Goal: Task Accomplishment & Management: Use online tool/utility

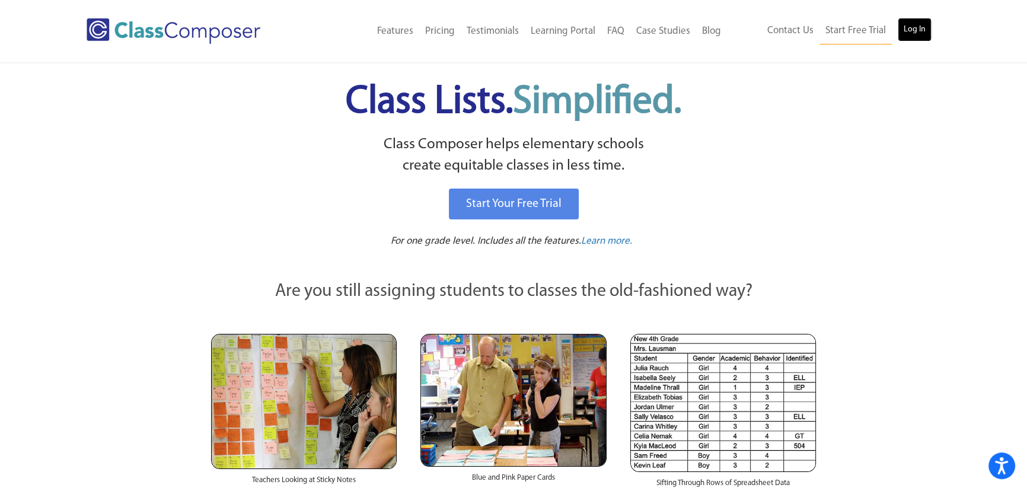
click at [905, 34] on link "Log In" at bounding box center [915, 30] width 34 height 24
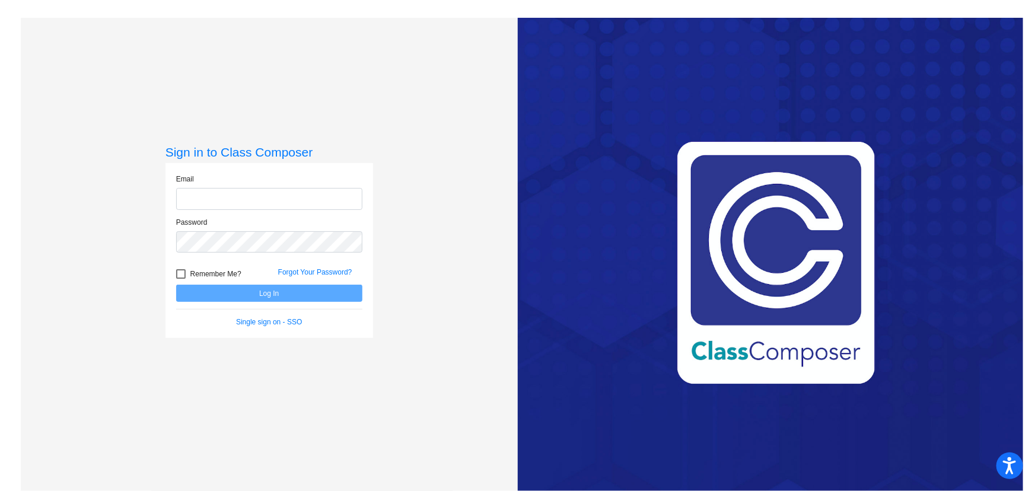
type input "[EMAIL_ADDRESS][DOMAIN_NAME]"
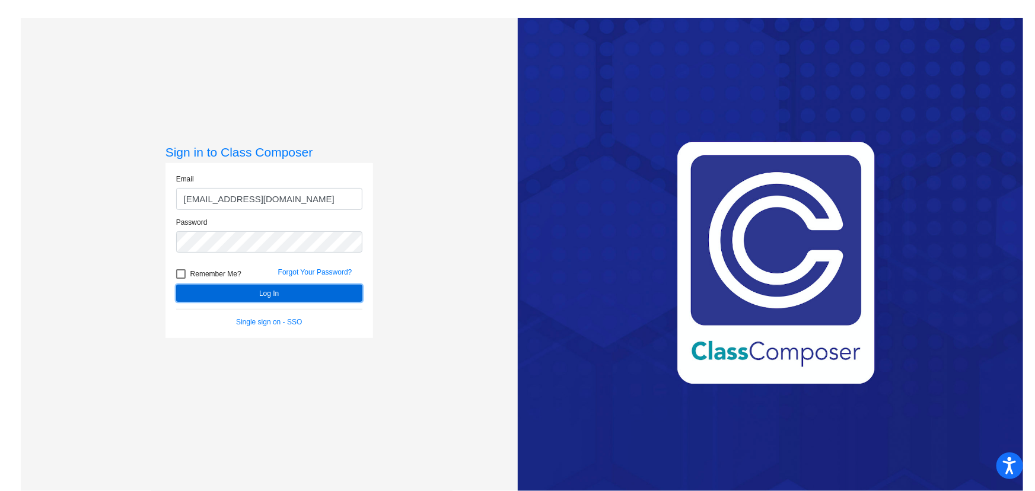
click at [260, 294] on button "Log In" at bounding box center [269, 293] width 186 height 17
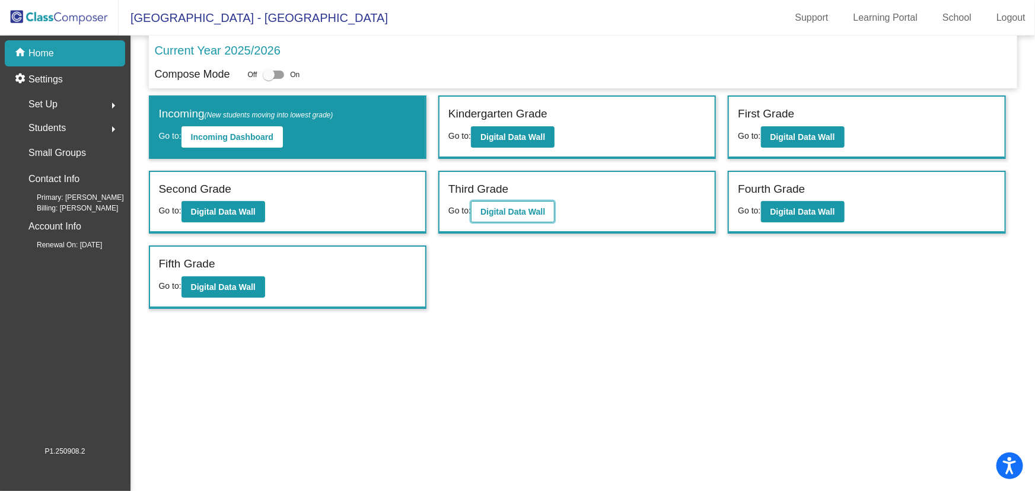
click at [544, 208] on b "Digital Data Wall" at bounding box center [513, 211] width 65 height 9
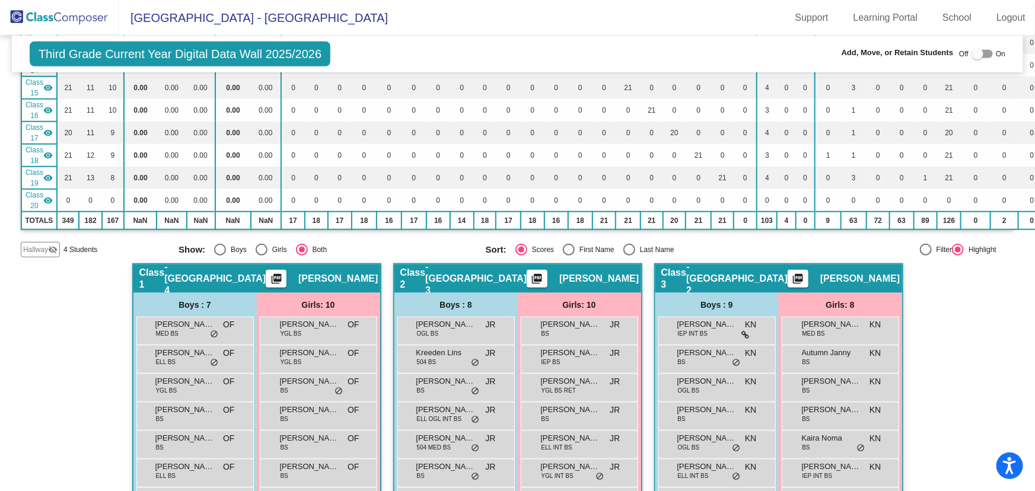
scroll to position [161, 0]
